Goal: Find specific page/section: Find specific page/section

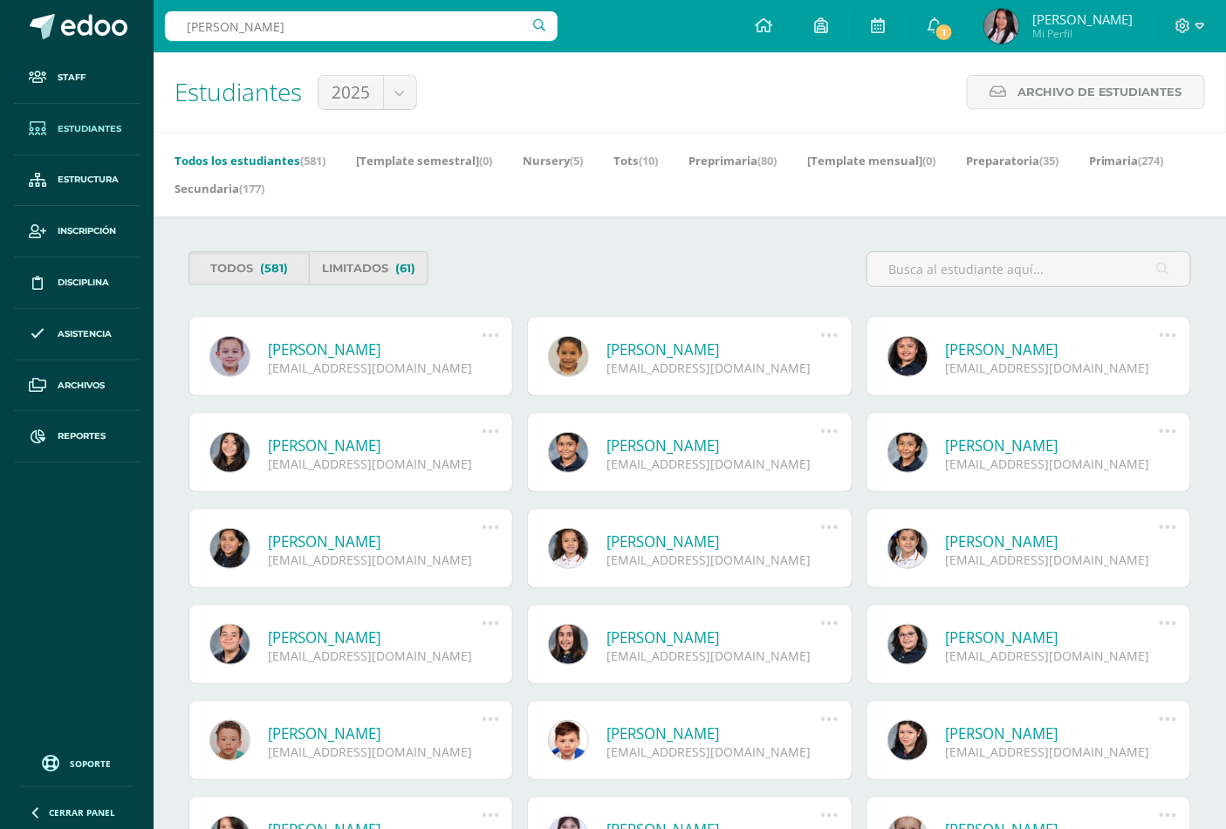
type input "gabriel garcía"
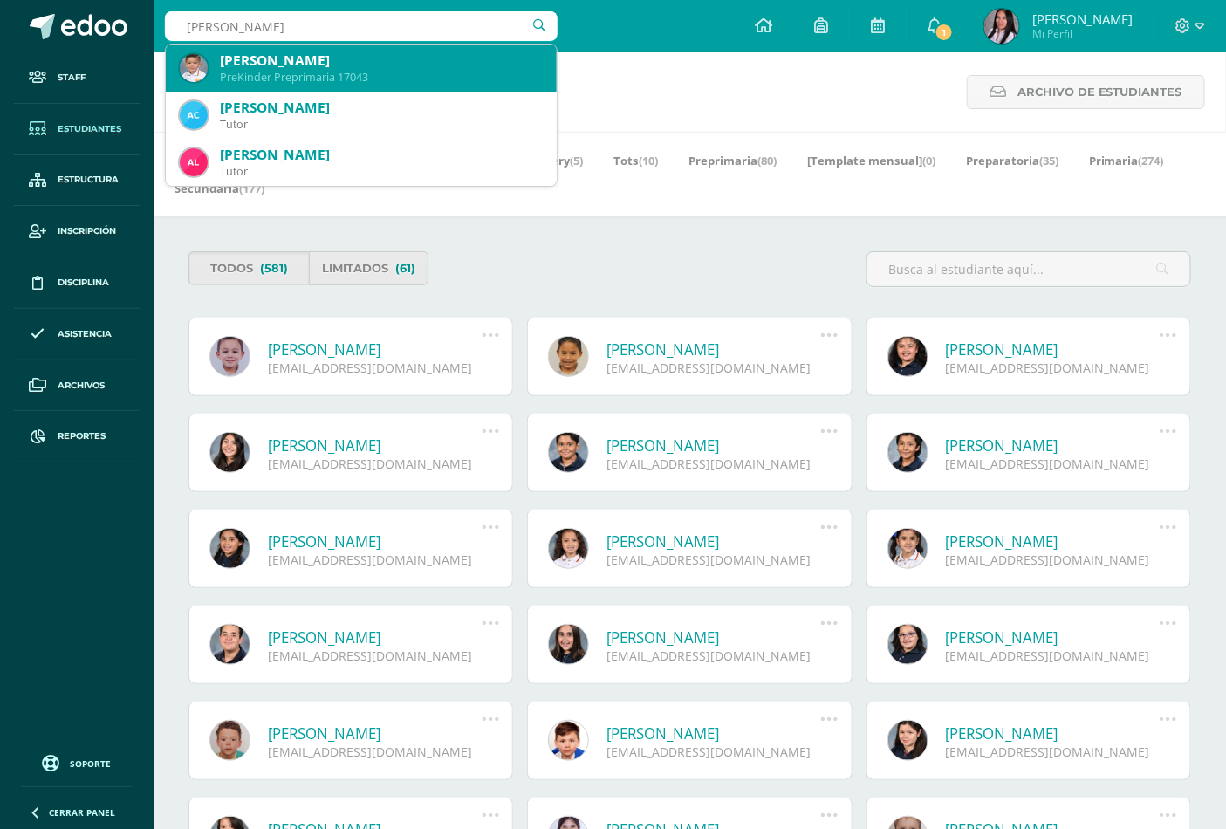
click at [307, 72] on div "PreKinder Preprimaria 17043" at bounding box center [381, 77] width 323 height 15
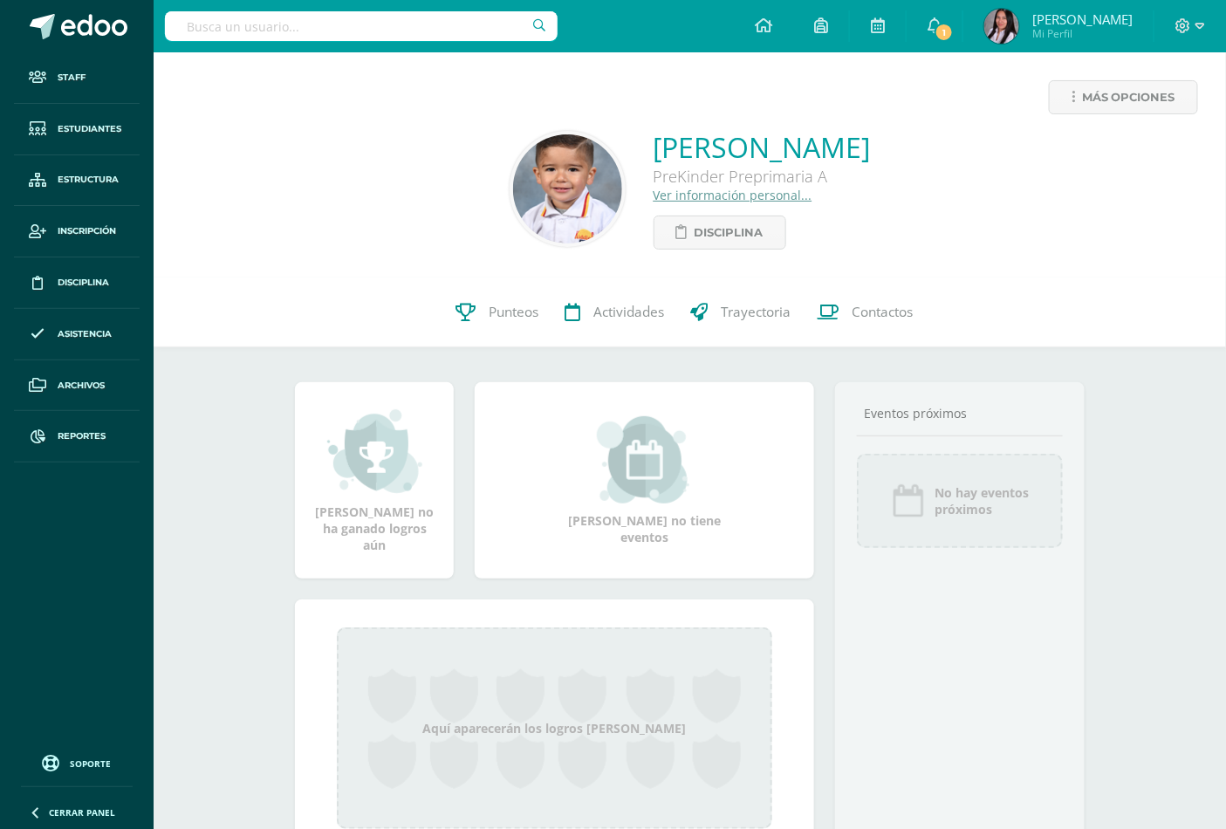
click at [306, 22] on input "text" at bounding box center [361, 26] width 393 height 30
type input "heidy garcía"
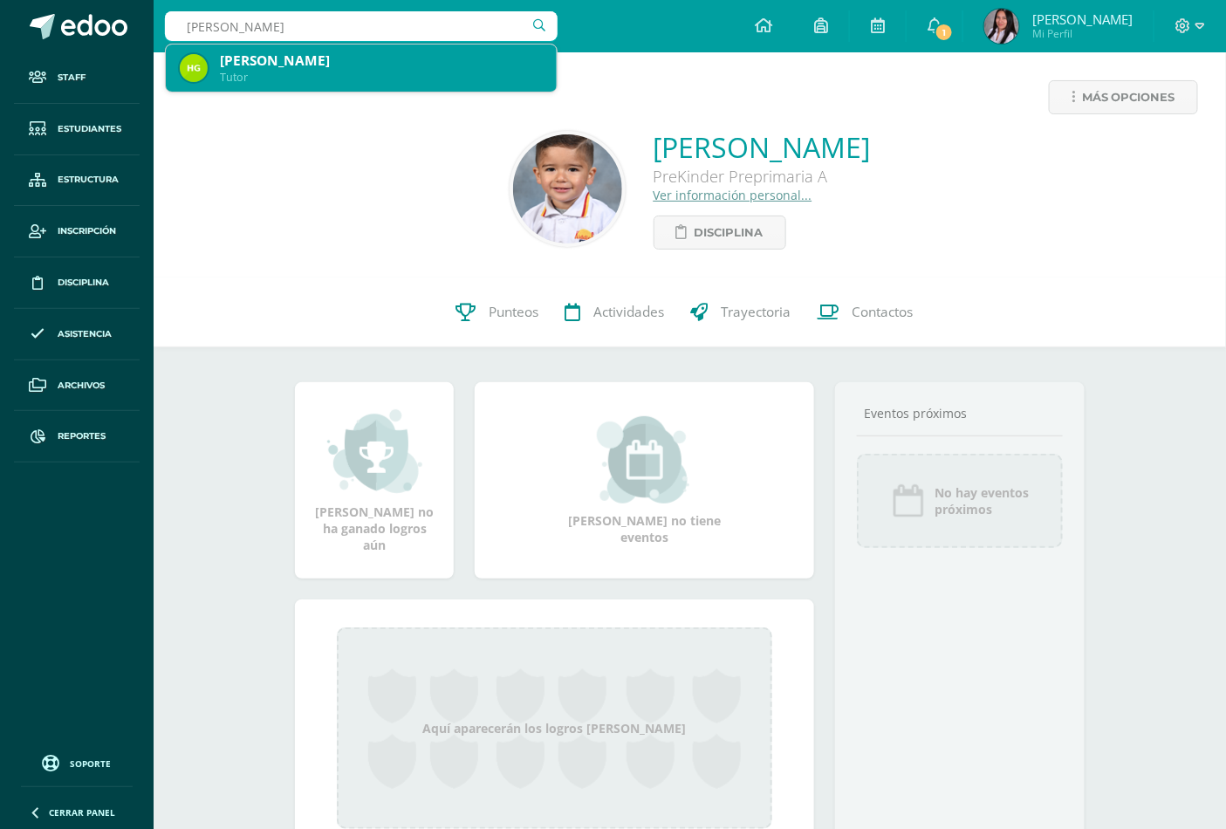
click at [329, 58] on div "[PERSON_NAME]" at bounding box center [381, 60] width 323 height 18
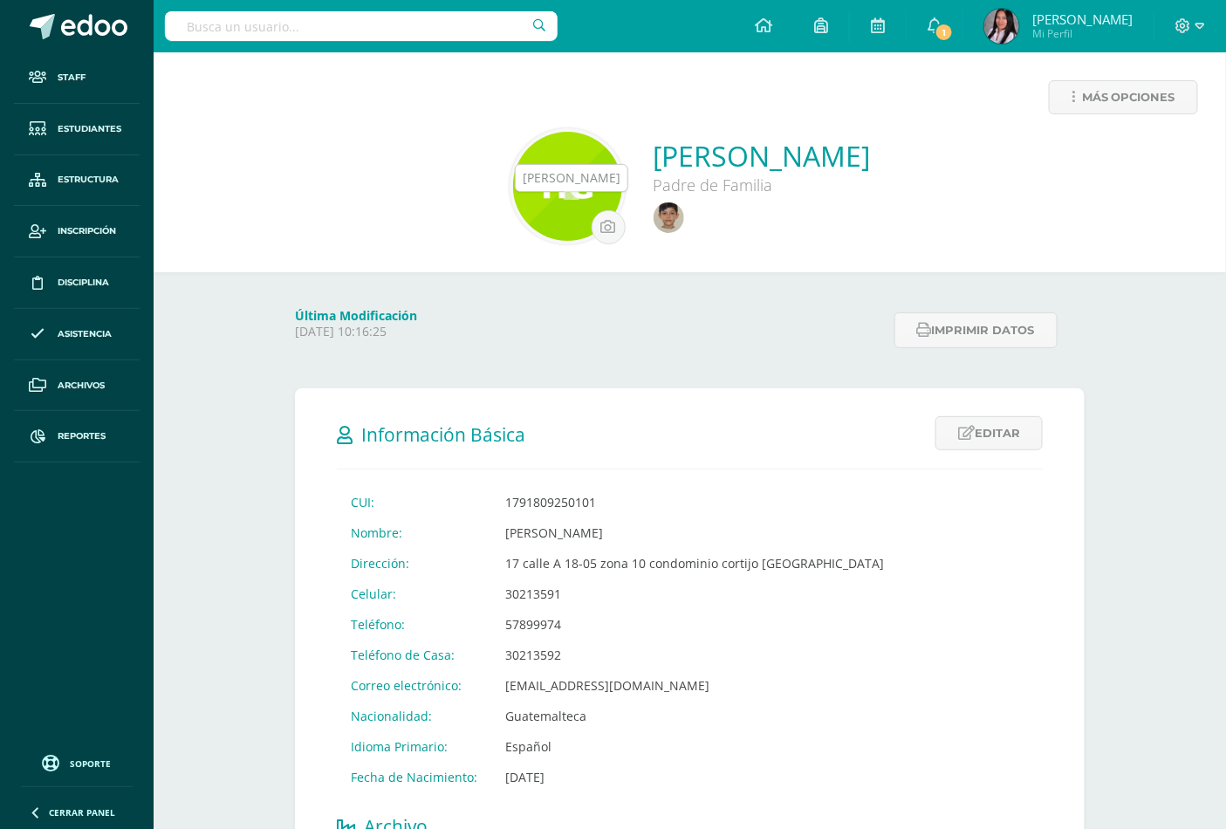
click at [654, 223] on img at bounding box center [669, 217] width 31 height 31
